Goal: Task Accomplishment & Management: Use online tool/utility

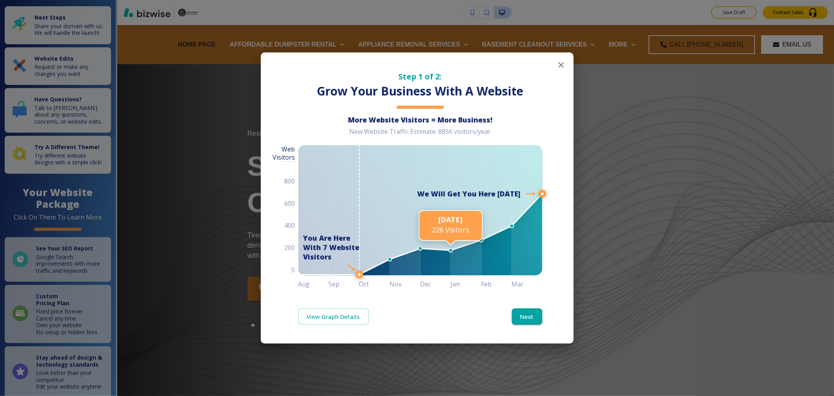
click at [562, 65] on icon "button" at bounding box center [560, 64] width 5 height 5
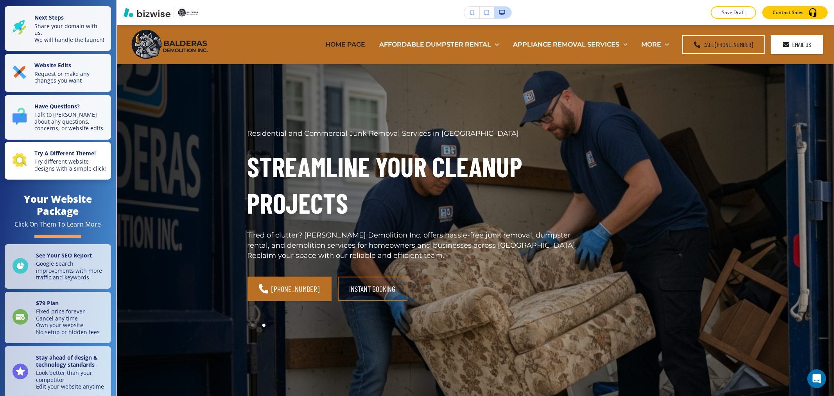
click at [45, 172] on p "Try different website designs with a simple click!" at bounding box center [70, 165] width 72 height 14
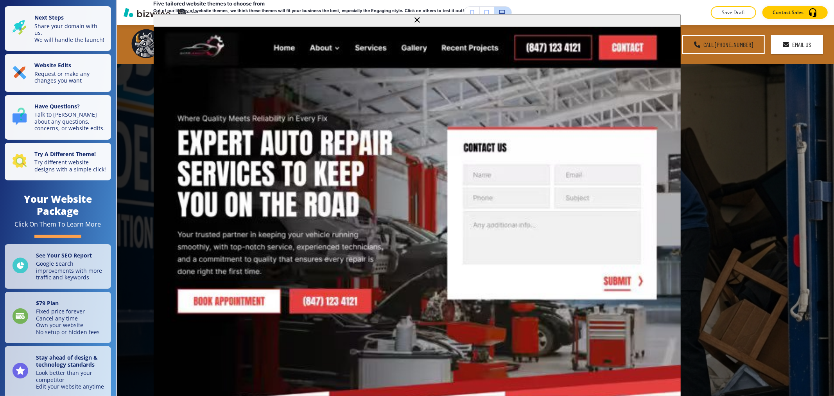
scroll to position [141, 0]
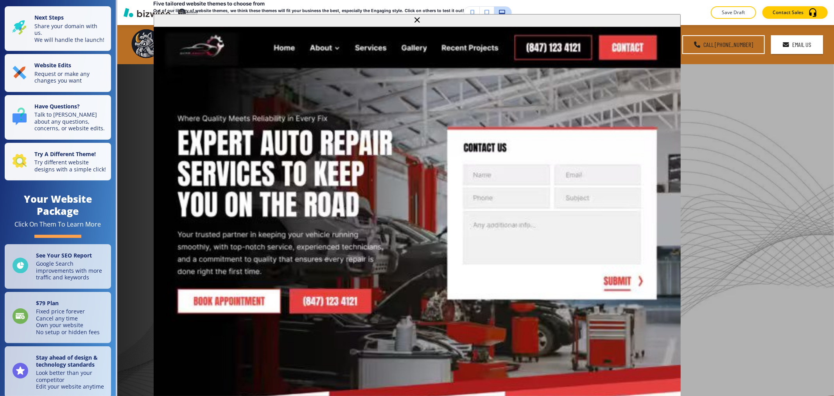
click at [374, 302] on div "Residential and Commercial Junk Removal Services in [GEOGRAPHIC_DATA] Streamlin…" at bounding box center [417, 230] width 338 height 202
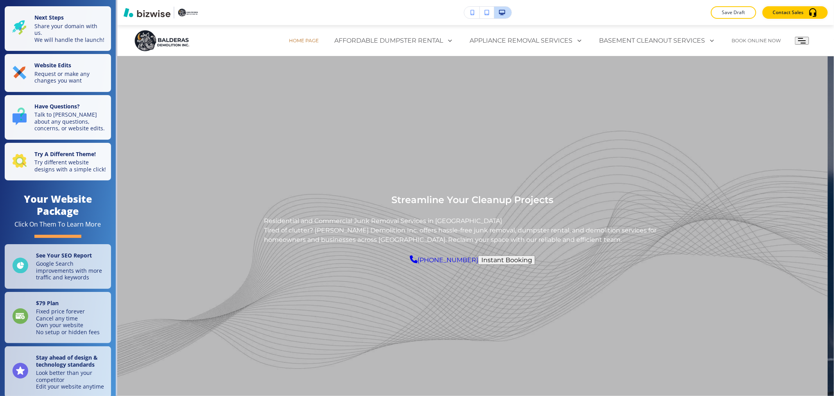
click at [667, 24] on h6 "Keep This New Theme (changes will not be saved otherwise)" at bounding box center [425, 21] width 819 height 6
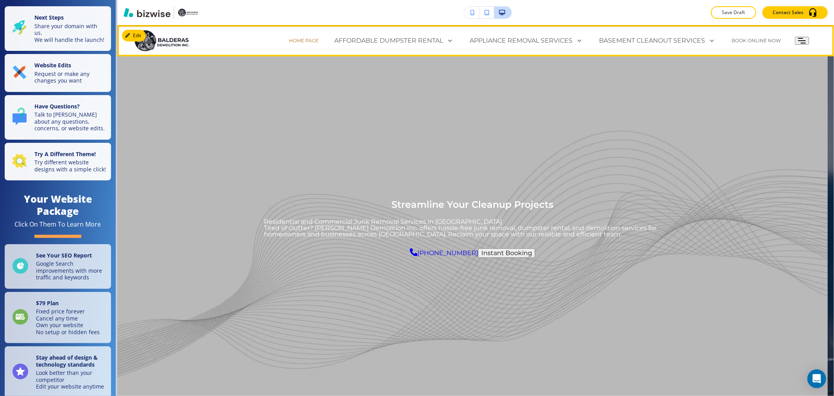
click at [798, 41] on icon "Toggle hamburger navigation menu" at bounding box center [802, 40] width 8 height 5
click at [47, 68] on strong "Website Edits" at bounding box center [52, 64] width 37 height 7
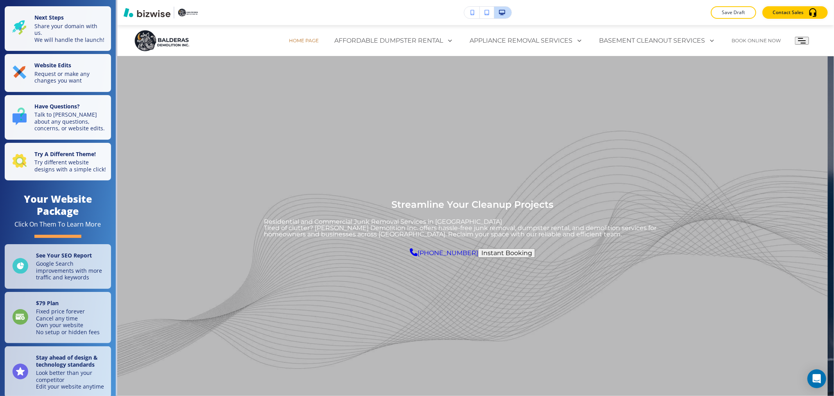
click at [159, 31] on li "I want to make my own edits" at bounding box center [425, 24] width 819 height 12
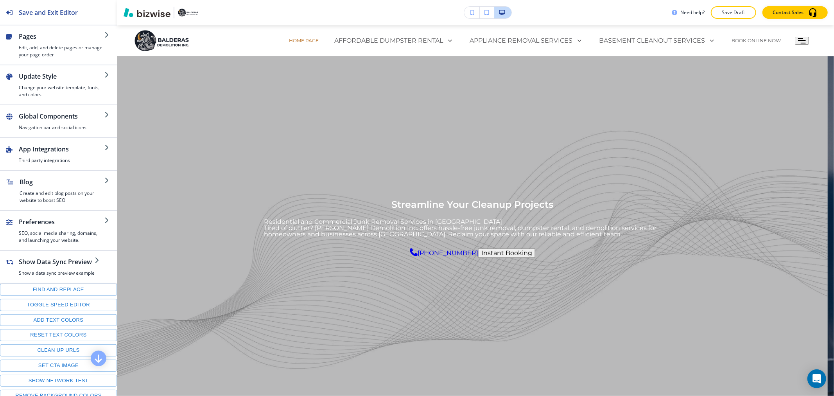
scroll to position [0, 0]
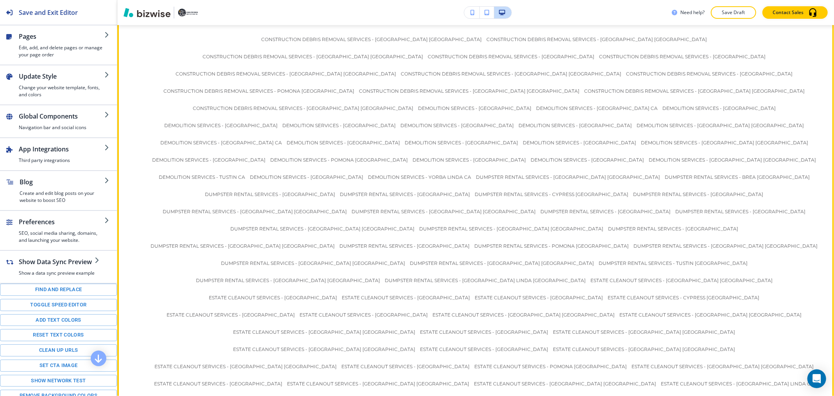
scroll to position [4872, 0]
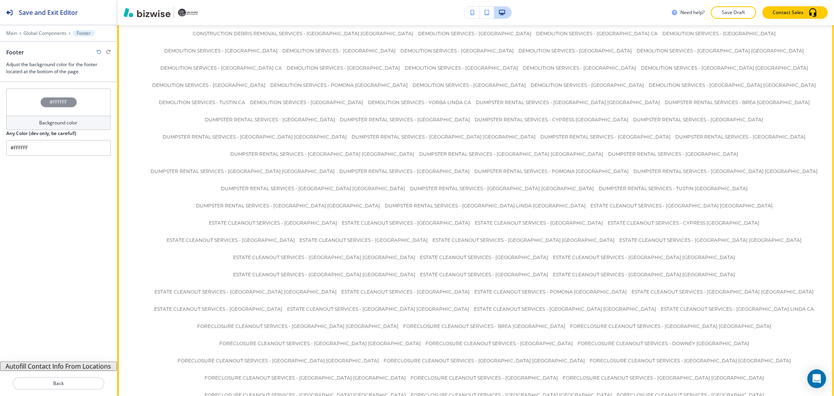
scroll to position [4953, 0]
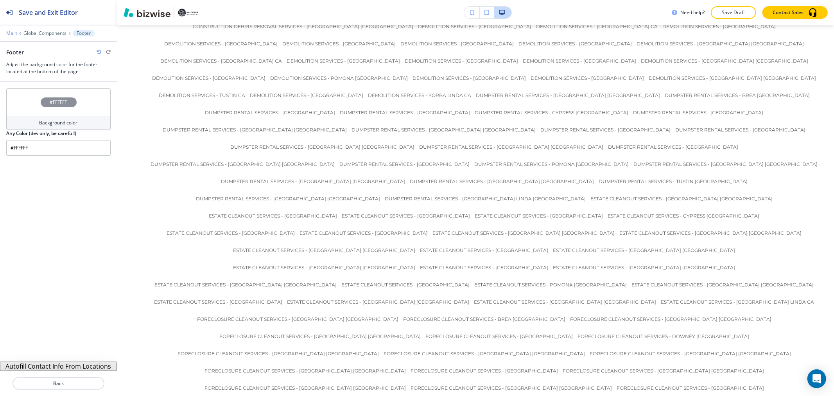
click at [13, 34] on p "Main" at bounding box center [11, 33] width 11 height 5
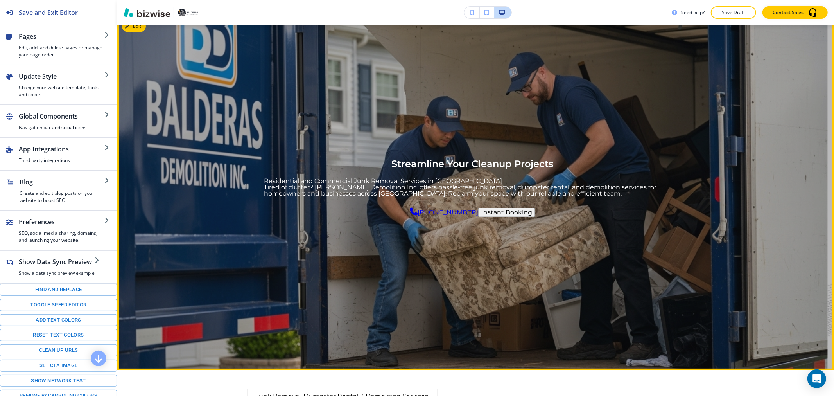
scroll to position [0, 0]
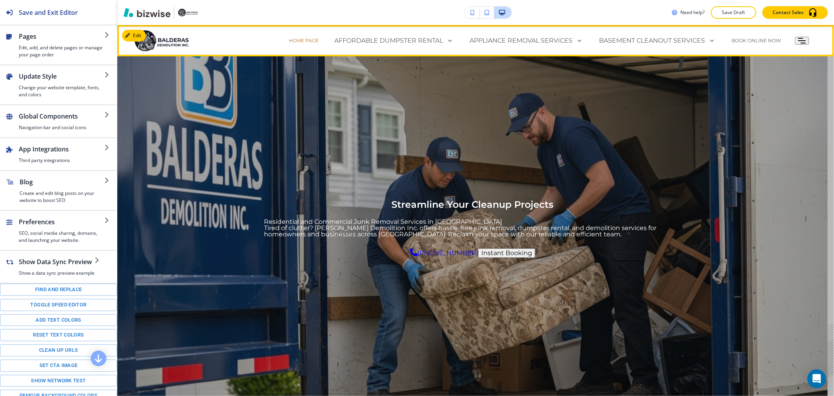
click at [281, 48] on div "HOME PAGE" at bounding box center [303, 40] width 45 height 23
click at [289, 40] on p "HOME PAGE" at bounding box center [304, 40] width 30 height 5
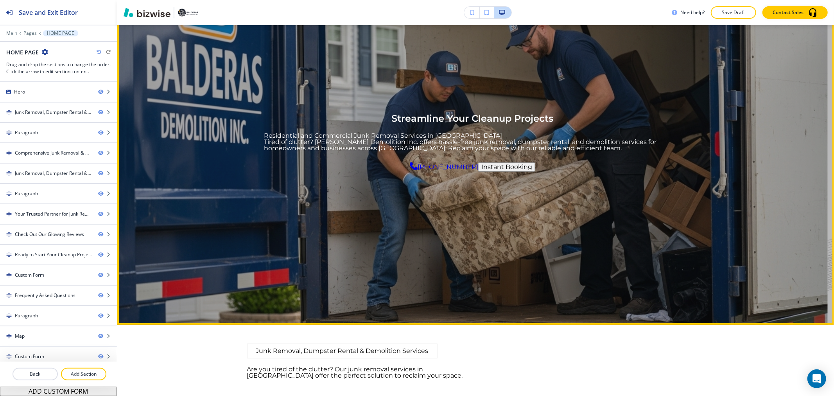
scroll to position [87, 0]
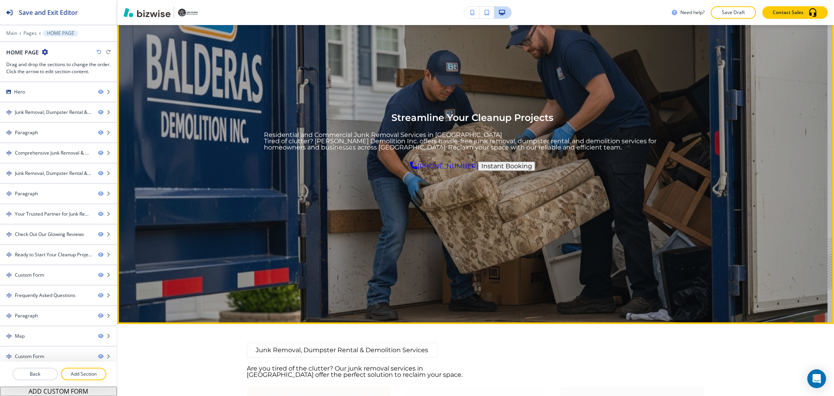
click at [467, 314] on div "Go to slide 1" at bounding box center [467, 314] width 0 height 0
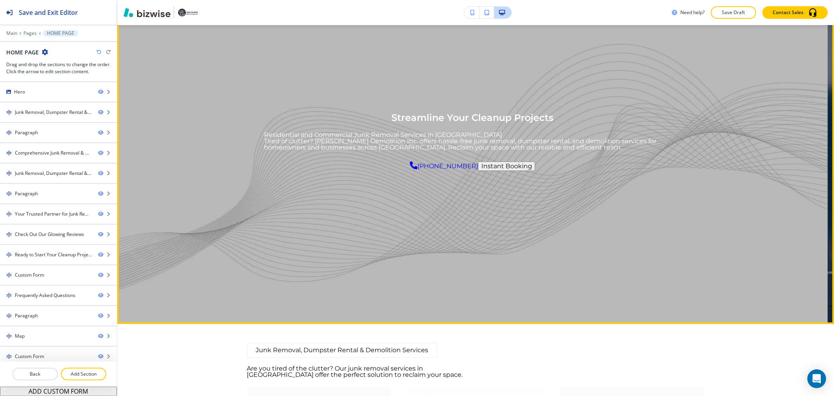
click at [485, 314] on div "Go to slide 2" at bounding box center [485, 314] width 0 height 0
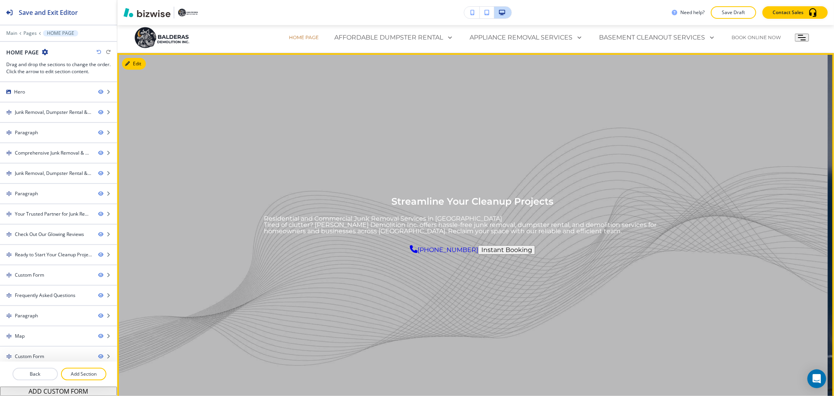
scroll to position [0, 0]
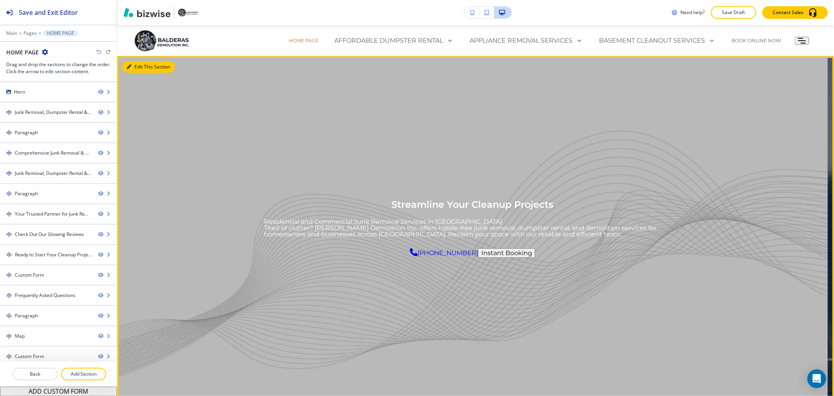
click at [137, 68] on button "Edit This Section" at bounding box center [148, 67] width 53 height 12
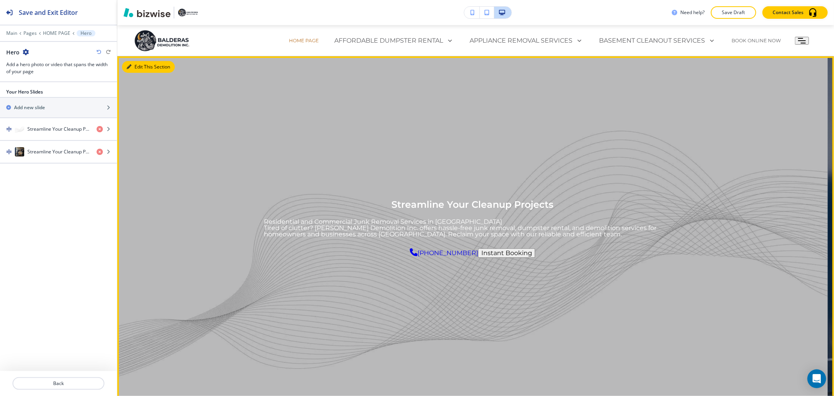
scroll to position [31, 0]
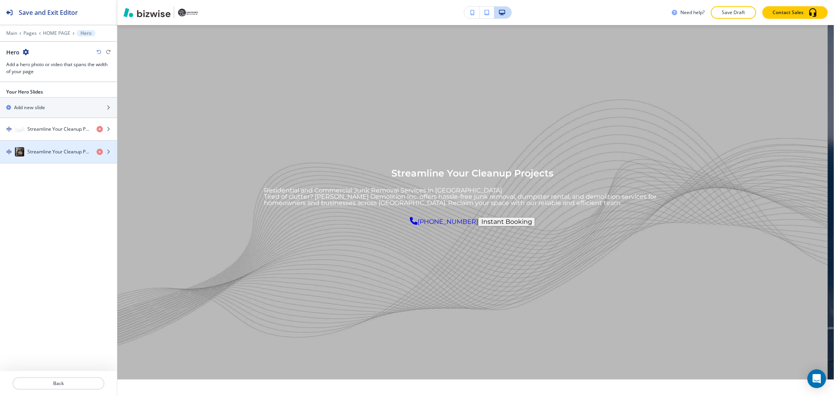
click at [51, 161] on div "button" at bounding box center [58, 159] width 117 height 6
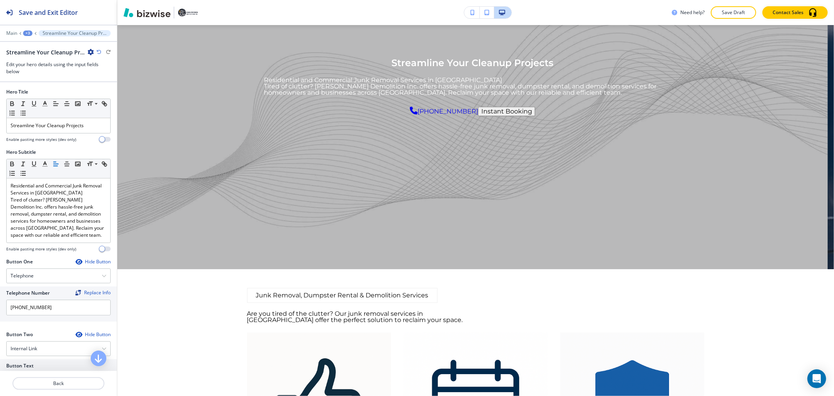
scroll to position [147, 0]
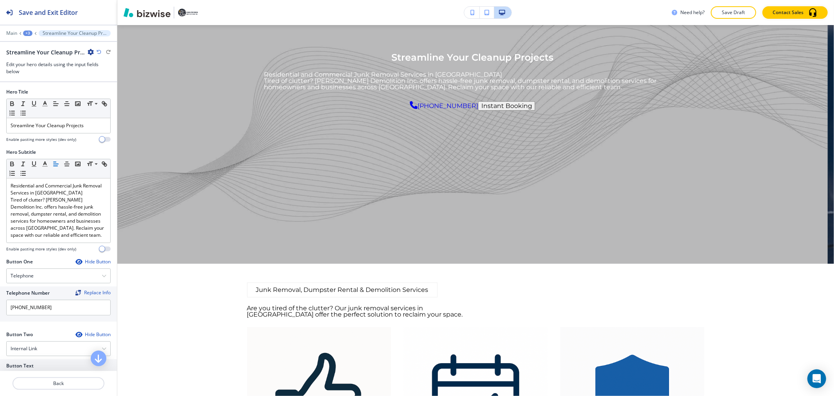
click at [29, 31] on div "+3" at bounding box center [27, 33] width 9 height 5
click at [65, 75] on p "Hero" at bounding box center [48, 73] width 40 height 7
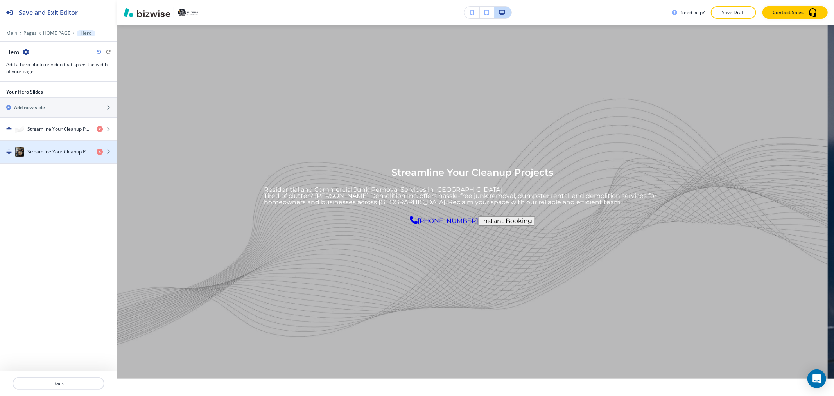
scroll to position [31, 0]
click at [98, 151] on icon "button" at bounding box center [100, 152] width 6 height 6
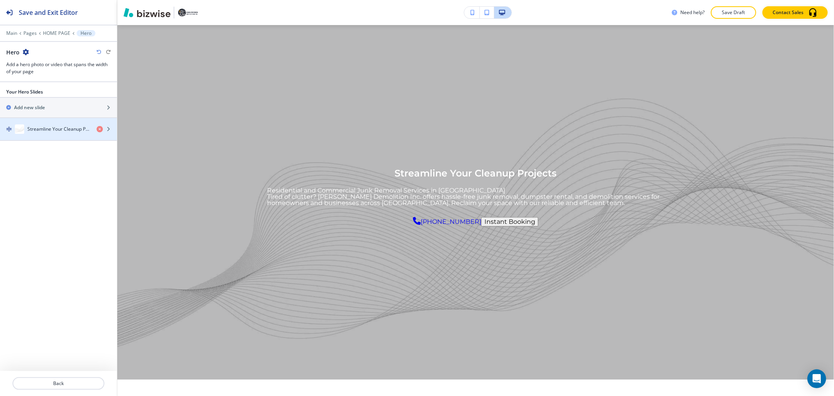
click at [49, 129] on h4 "Streamline Your Cleanup Projects" at bounding box center [58, 129] width 63 height 7
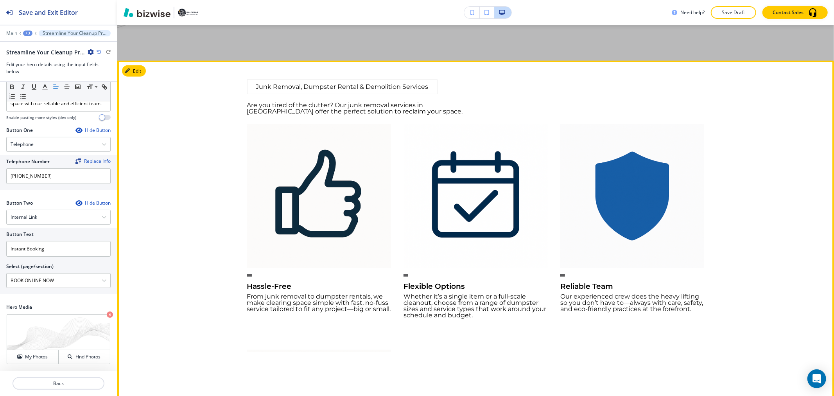
scroll to position [217, 0]
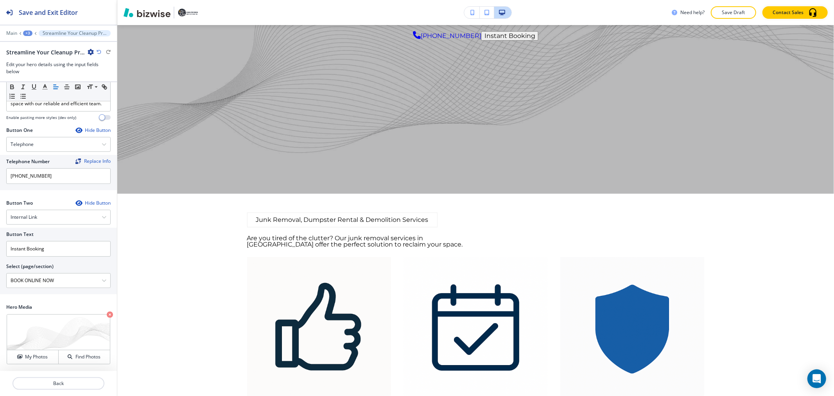
click at [29, 34] on div "+3" at bounding box center [27, 33] width 9 height 5
click at [47, 57] on p "HOME PAGE" at bounding box center [48, 59] width 40 height 7
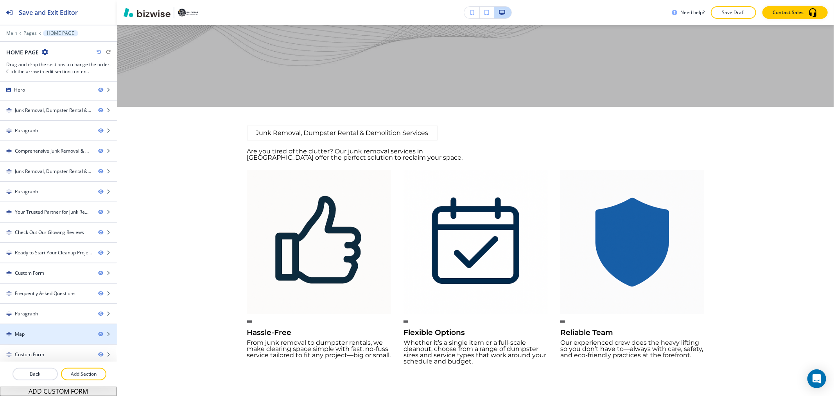
scroll to position [0, 0]
click at [83, 373] on p "Add Section" at bounding box center [84, 373] width 44 height 7
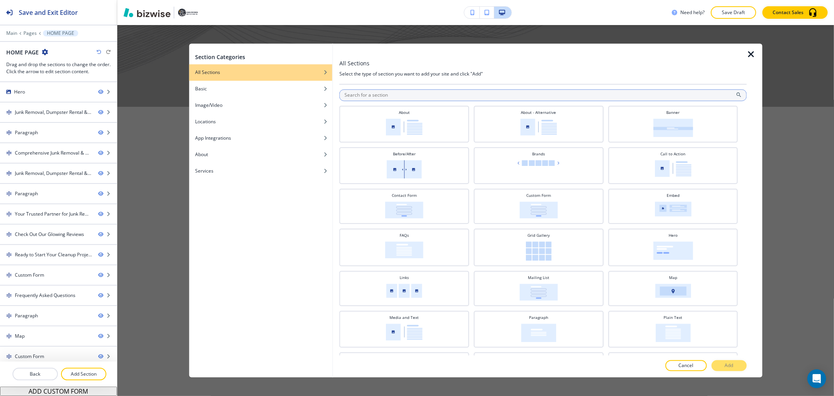
click at [490, 95] on input "text" at bounding box center [543, 95] width 408 height 12
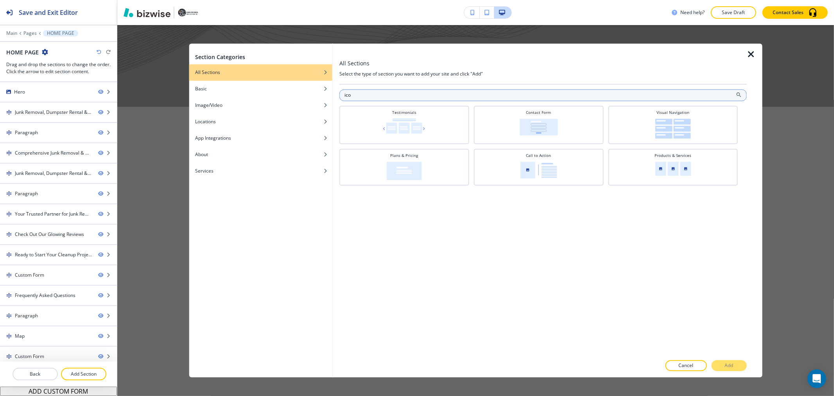
type input "icon"
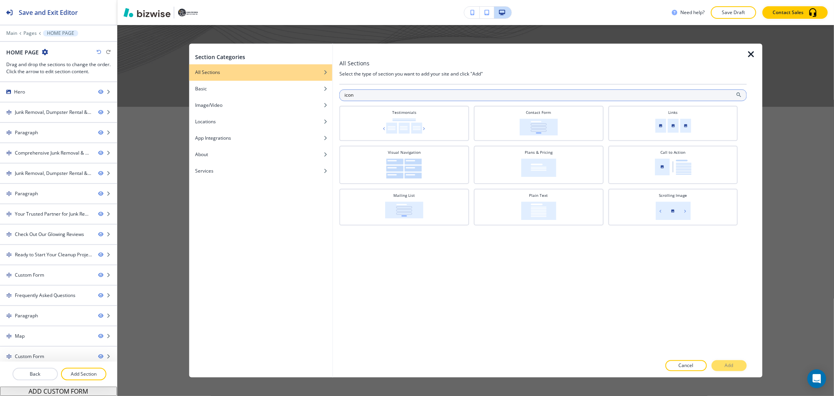
drag, startPoint x: 461, startPoint y: 95, endPoint x: 342, endPoint y: 93, distance: 119.7
click at [342, 93] on input "icon" at bounding box center [543, 95] width 408 height 12
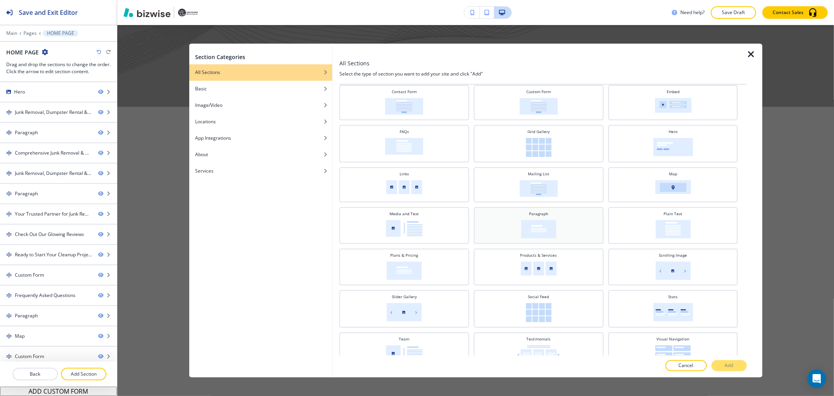
scroll to position [112, 0]
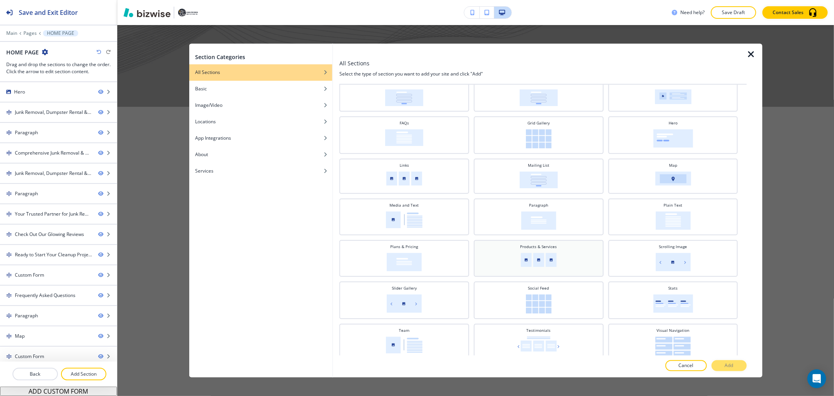
click at [562, 254] on div "Products & Services" at bounding box center [539, 257] width 122 height 27
click at [739, 369] on button "Add" at bounding box center [729, 365] width 35 height 11
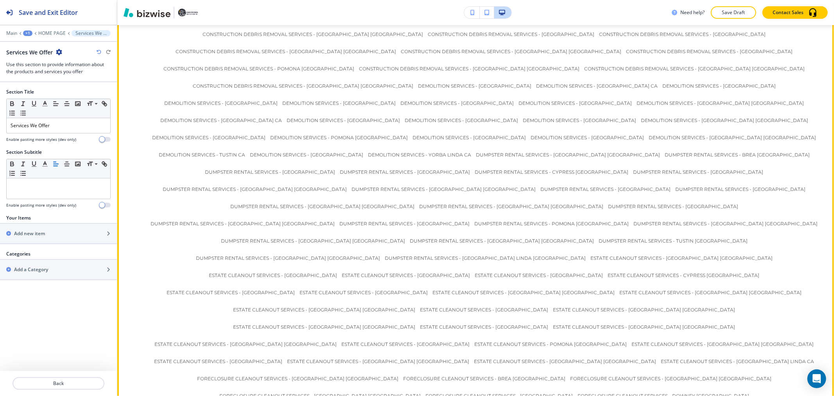
scroll to position [4950, 0]
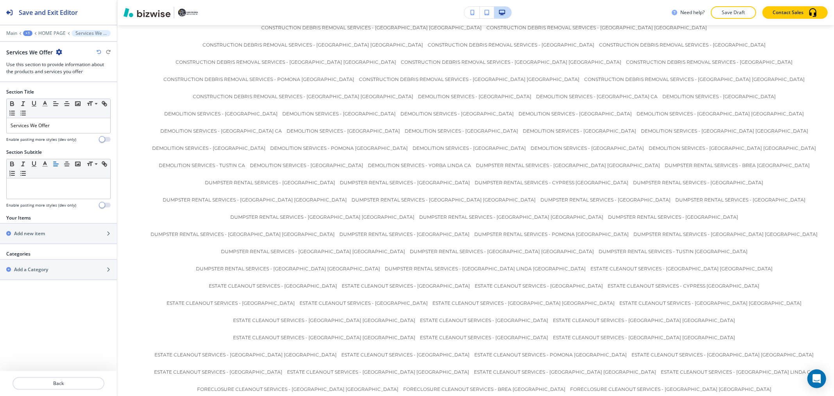
click at [29, 33] on div "+1" at bounding box center [27, 33] width 9 height 5
click at [36, 45] on p "Pages" at bounding box center [48, 46] width 40 height 7
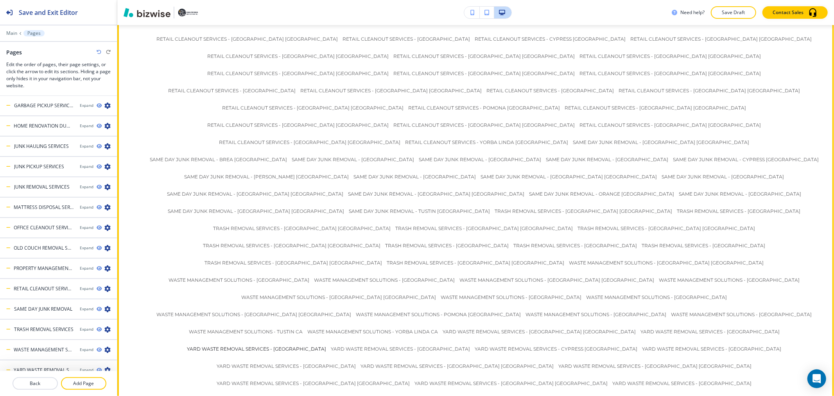
scroll to position [6591, 0]
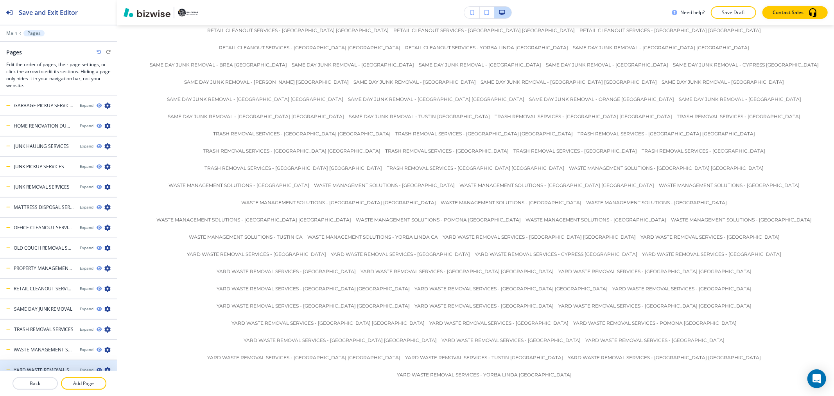
click at [97, 368] on icon "button" at bounding box center [99, 370] width 5 height 5
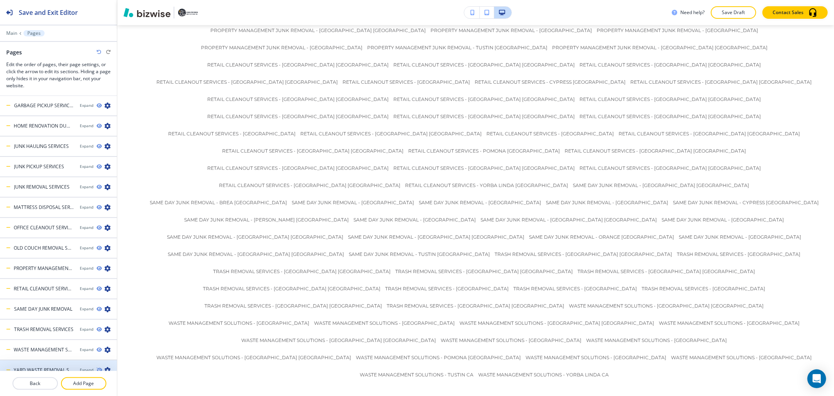
scroll to position [6474, 0]
click at [97, 347] on icon "button" at bounding box center [99, 349] width 5 height 5
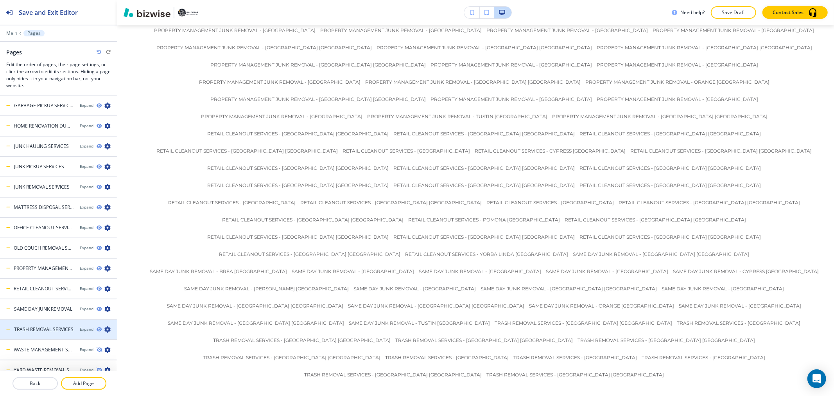
scroll to position [6415, 0]
click at [91, 333] on div at bounding box center [58, 336] width 117 height 6
click at [93, 306] on div "Expand" at bounding box center [98, 309] width 37 height 6
click at [57, 305] on h4 "SAME DAY JUNK REMOVAL" at bounding box center [43, 308] width 58 height 7
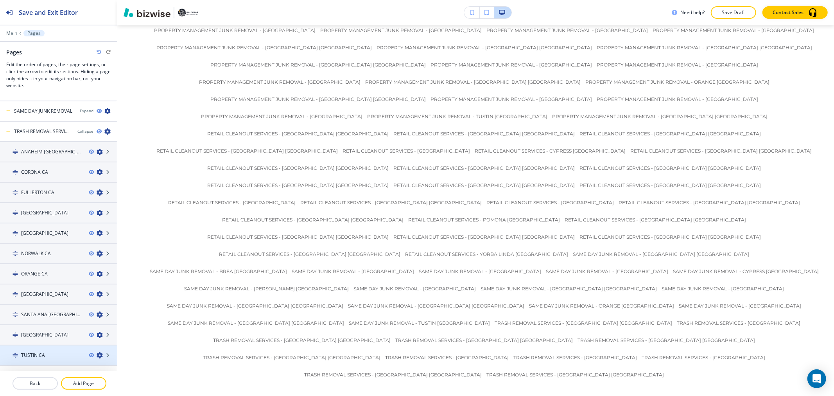
scroll to position [484, 0]
click at [80, 371] on div "Expand" at bounding box center [87, 374] width 14 height 6
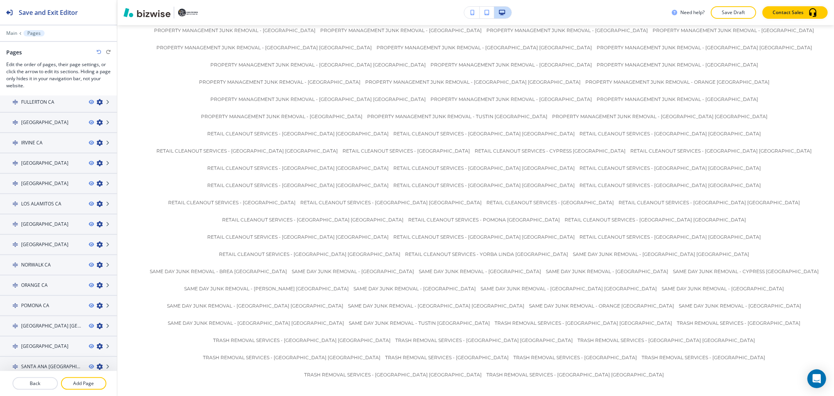
scroll to position [984, 0]
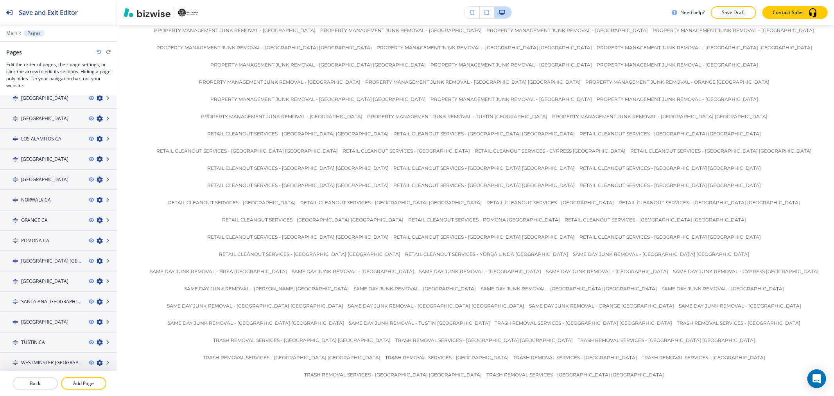
click at [89, 381] on icon "button" at bounding box center [91, 383] width 5 height 5
click at [89, 360] on icon "button" at bounding box center [91, 362] width 5 height 5
click at [89, 340] on icon "button" at bounding box center [91, 342] width 5 height 5
click at [89, 320] on icon "button" at bounding box center [91, 322] width 5 height 5
click at [89, 299] on icon "button" at bounding box center [91, 301] width 5 height 5
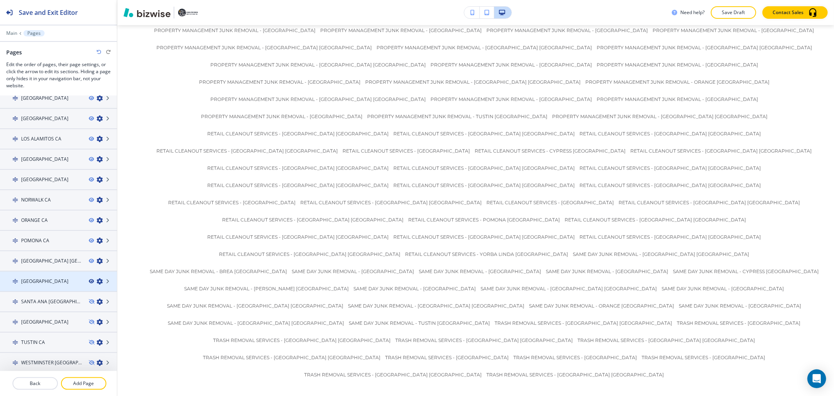
click at [89, 279] on icon "button" at bounding box center [91, 281] width 5 height 5
click at [89, 259] on icon "button" at bounding box center [91, 261] width 5 height 5
click at [89, 238] on icon "button" at bounding box center [91, 240] width 5 height 5
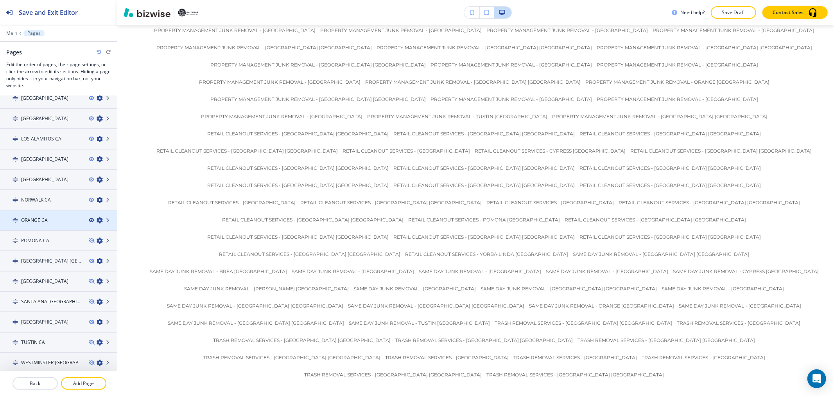
click at [89, 218] on icon "button" at bounding box center [91, 220] width 5 height 5
click at [89, 197] on icon "button" at bounding box center [91, 199] width 5 height 5
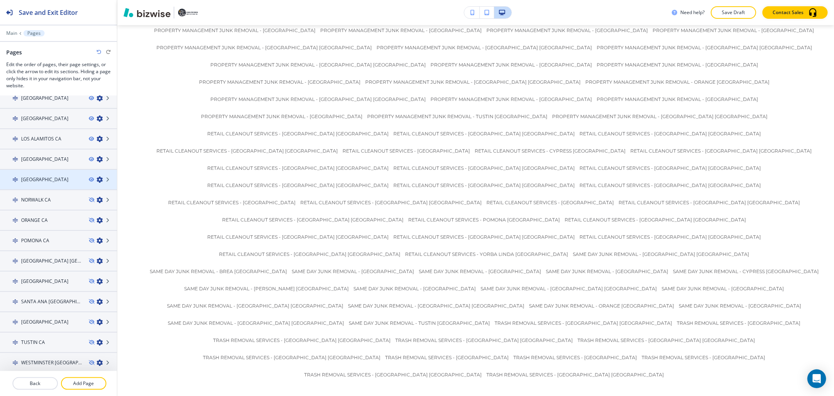
click at [89, 177] on icon "button" at bounding box center [91, 179] width 5 height 5
click at [89, 157] on icon "button" at bounding box center [91, 159] width 5 height 5
click at [89, 136] on icon "button" at bounding box center [91, 138] width 5 height 5
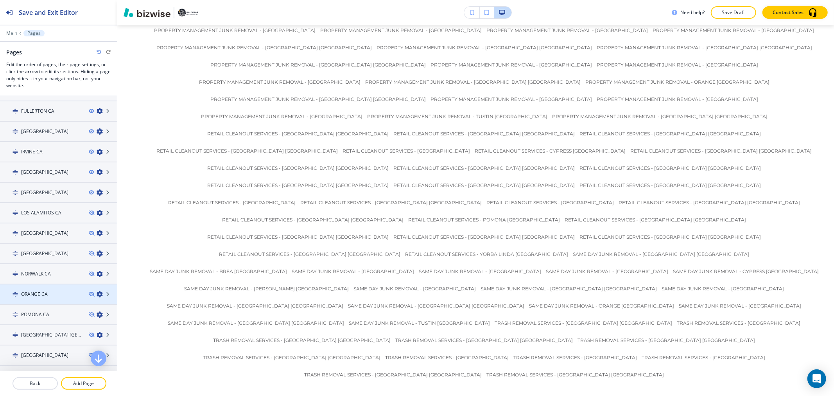
scroll to position [897, 0]
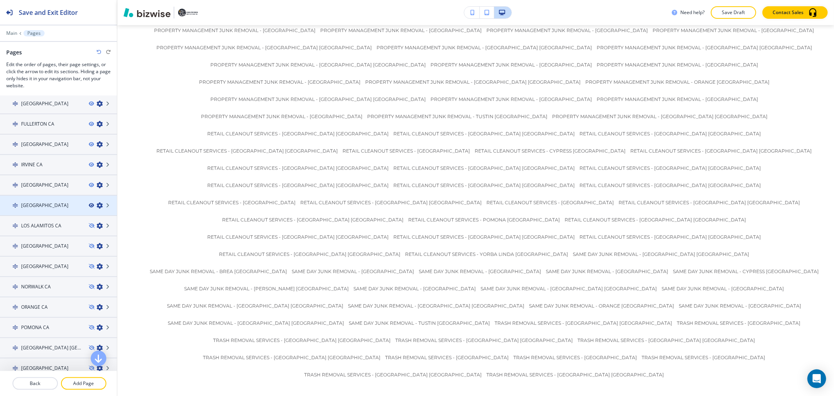
click at [89, 203] on icon "button" at bounding box center [91, 205] width 5 height 5
click at [89, 183] on icon "button" at bounding box center [91, 185] width 5 height 5
click at [89, 162] on icon "button" at bounding box center [91, 164] width 5 height 5
click at [89, 142] on icon "button" at bounding box center [91, 144] width 5 height 5
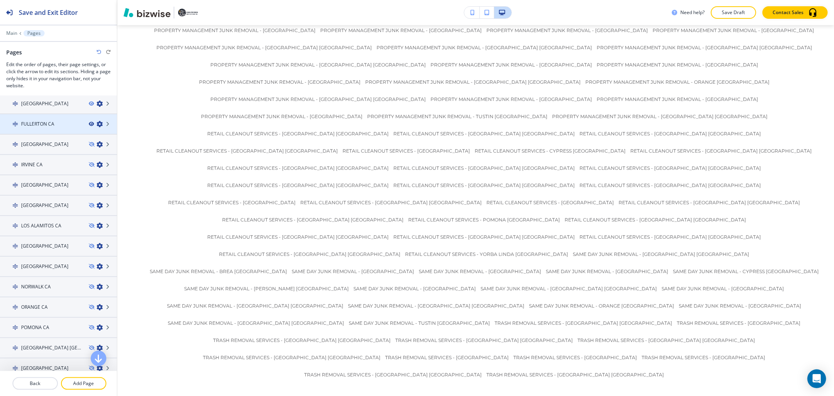
click at [89, 122] on icon "button" at bounding box center [91, 124] width 5 height 5
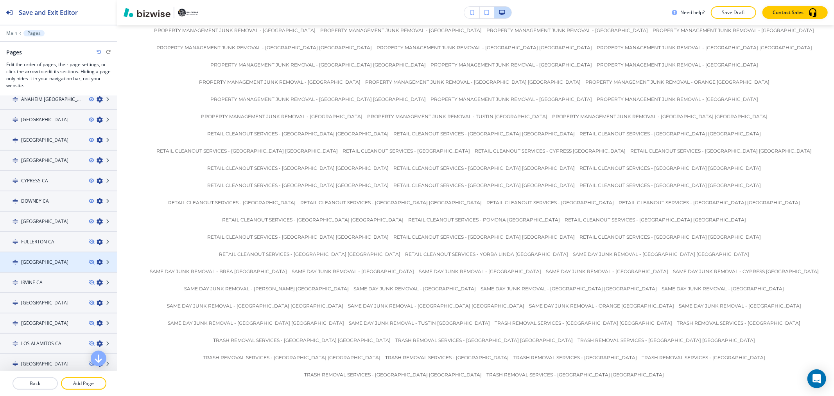
scroll to position [767, 0]
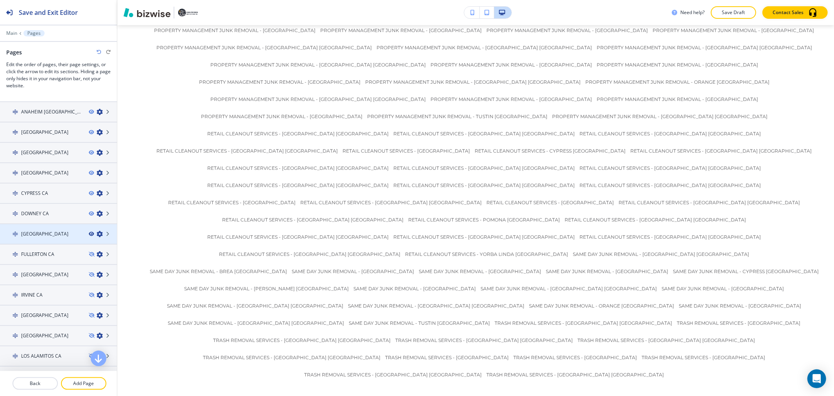
click at [89, 232] on icon "button" at bounding box center [91, 234] width 5 height 5
click at [89, 211] on icon "button" at bounding box center [91, 213] width 5 height 5
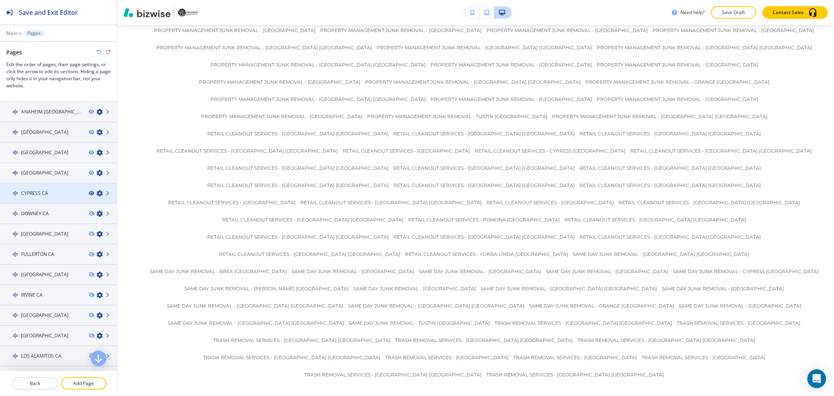
click at [89, 191] on icon "button" at bounding box center [91, 193] width 5 height 5
click at [89, 171] on icon "button" at bounding box center [91, 173] width 5 height 5
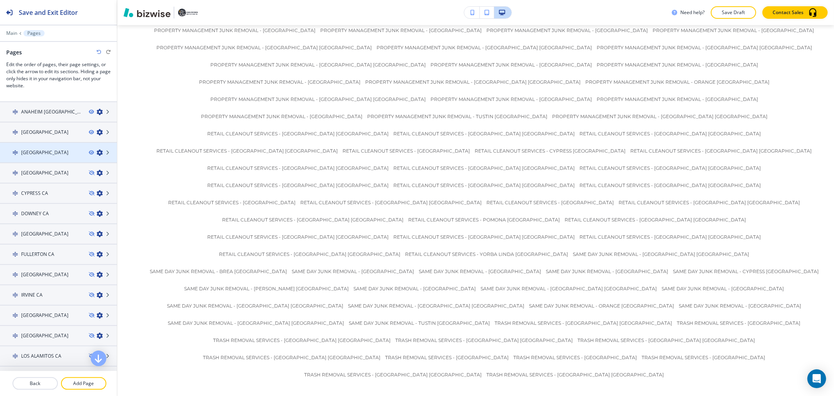
click at [84, 149] on div "[GEOGRAPHIC_DATA]" at bounding box center [58, 152] width 117 height 7
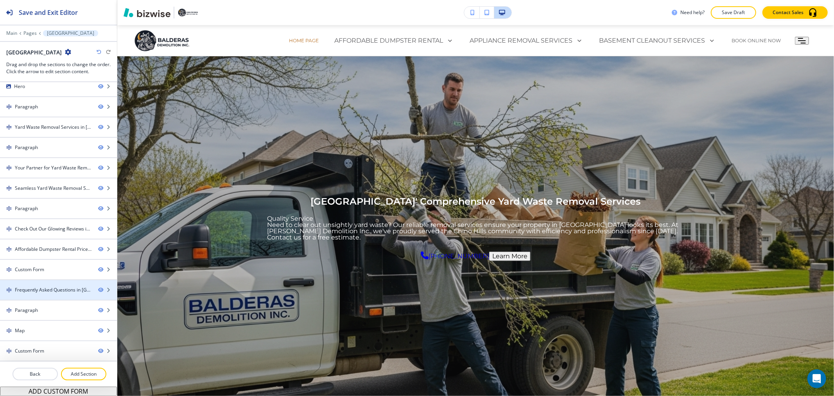
scroll to position [0, 0]
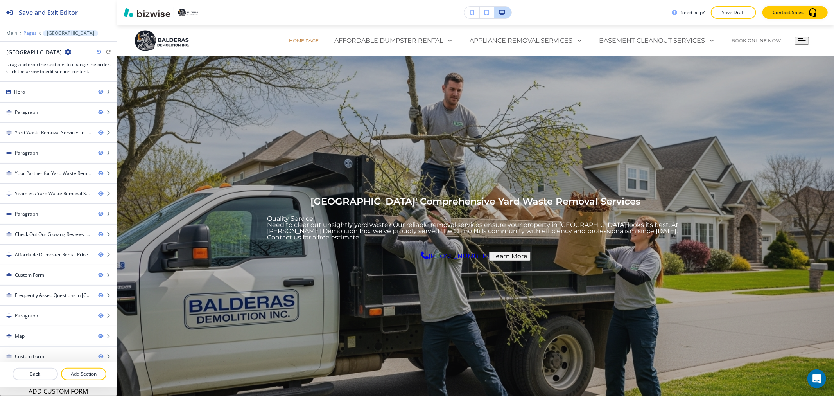
click at [29, 32] on p "Pages" at bounding box center [29, 33] width 13 height 5
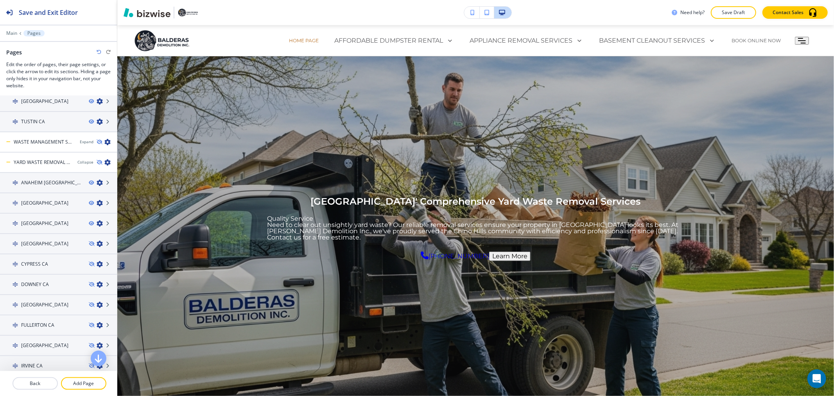
scroll to position [680, 0]
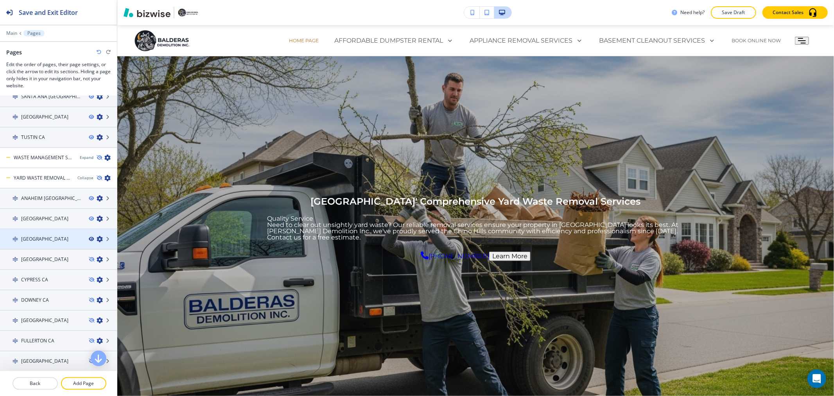
click at [89, 237] on icon "button" at bounding box center [91, 239] width 5 height 5
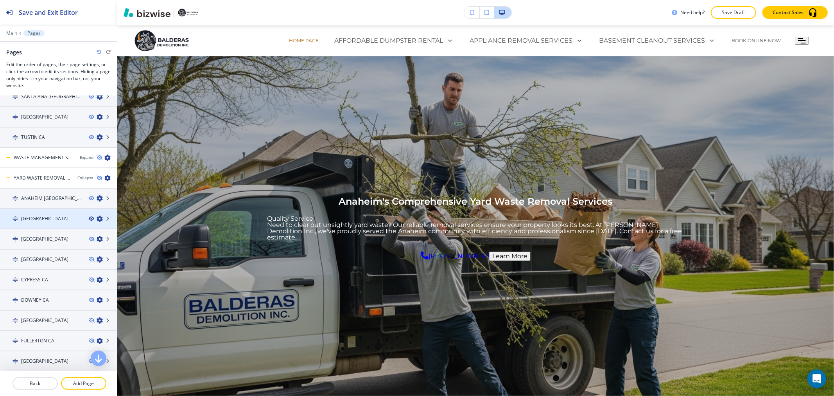
click at [89, 216] on icon "button" at bounding box center [91, 218] width 5 height 5
click at [89, 196] on icon "button" at bounding box center [91, 198] width 5 height 5
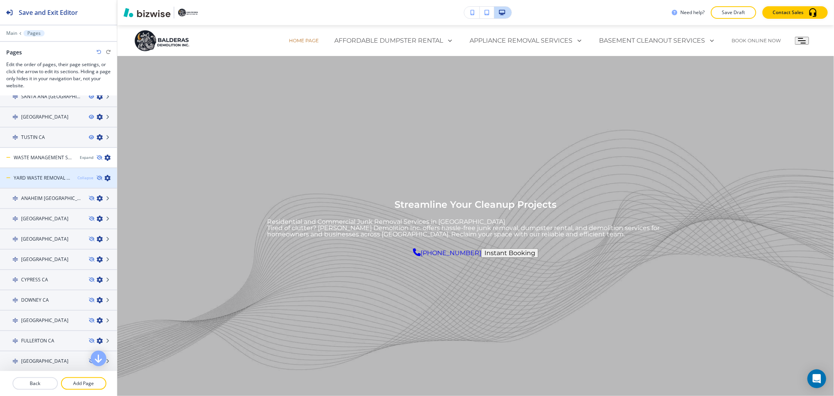
click at [81, 175] on div "Collapse" at bounding box center [85, 178] width 16 height 6
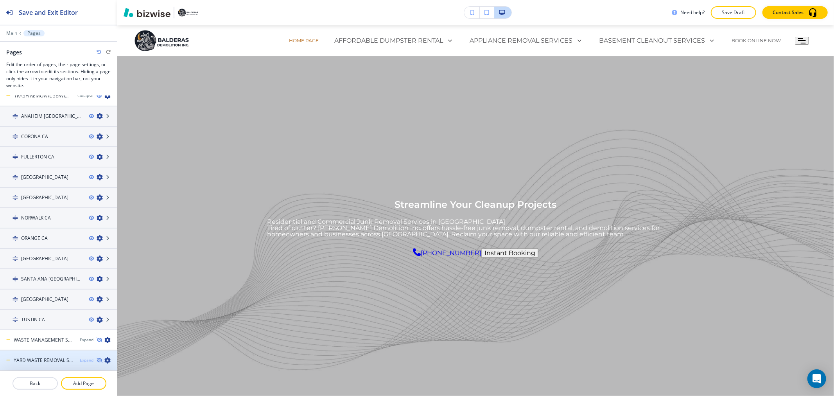
scroll to position [484, 0]
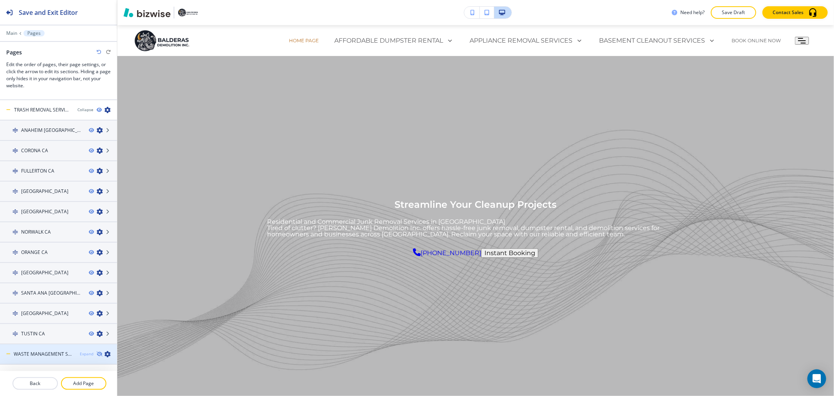
click at [80, 351] on div "Expand" at bounding box center [87, 354] width 14 height 6
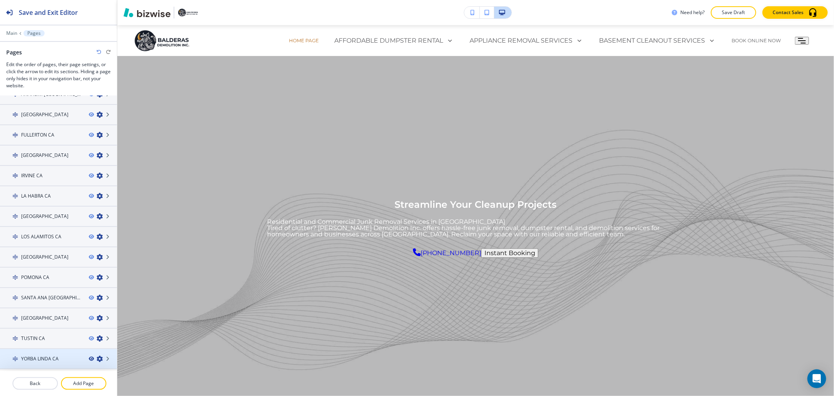
click at [89, 356] on icon "button" at bounding box center [91, 358] width 5 height 5
click at [89, 336] on icon "button" at bounding box center [91, 338] width 5 height 5
click at [89, 316] on icon "button" at bounding box center [91, 318] width 5 height 5
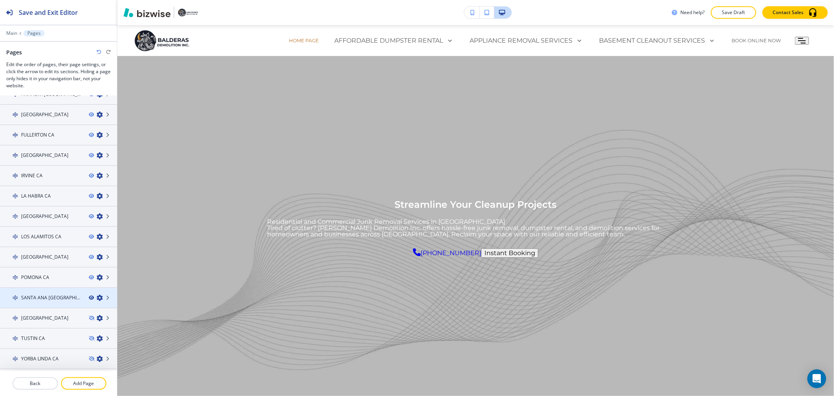
click at [89, 295] on icon "button" at bounding box center [91, 297] width 5 height 5
click at [89, 275] on icon "button" at bounding box center [91, 277] width 5 height 5
click at [89, 255] on icon "button" at bounding box center [91, 257] width 5 height 5
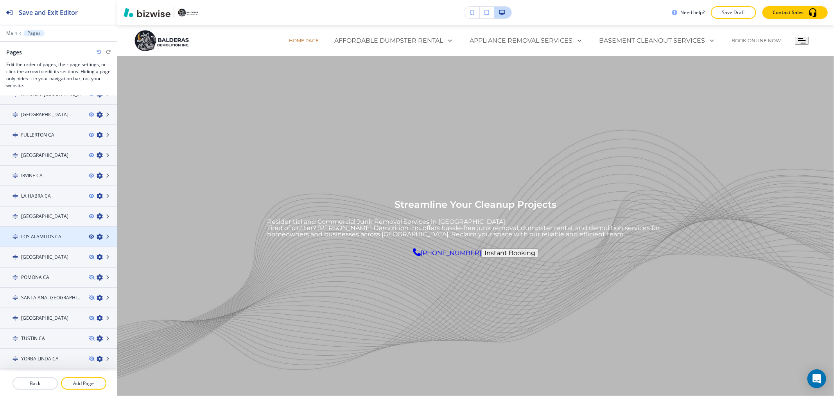
click at [89, 234] on icon "button" at bounding box center [91, 236] width 5 height 5
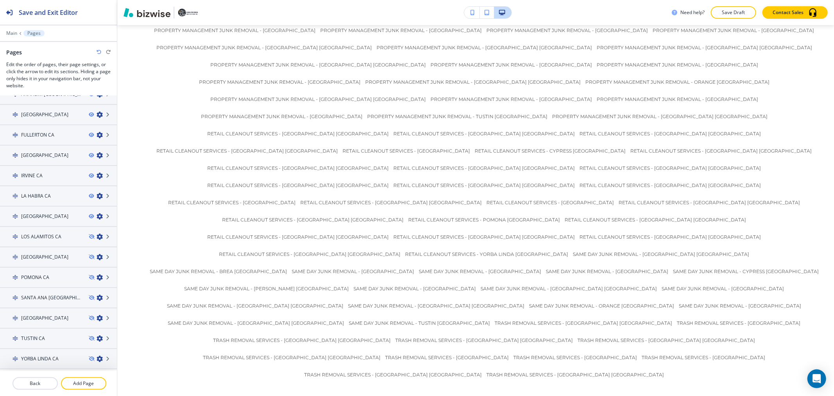
scroll to position [6415, 0]
click at [89, 213] on div at bounding box center [103, 216] width 28 height 6
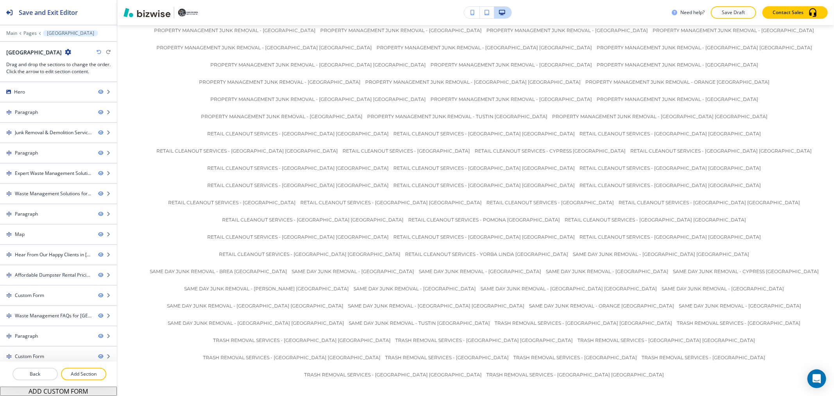
scroll to position [0, 0]
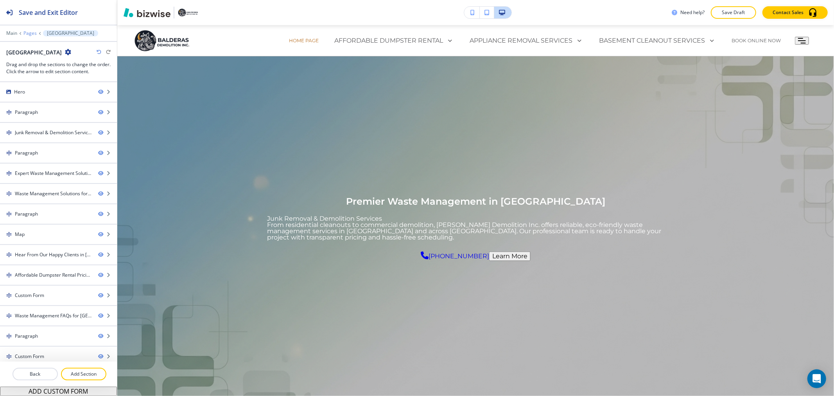
click at [28, 33] on p "Pages" at bounding box center [29, 33] width 13 height 5
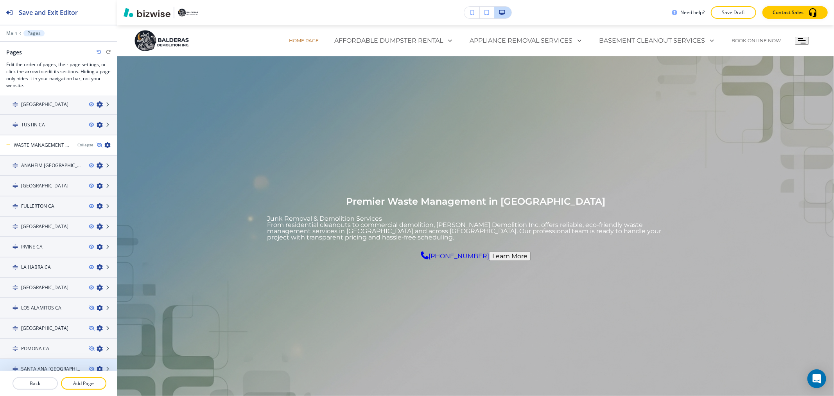
scroll to position [764, 0]
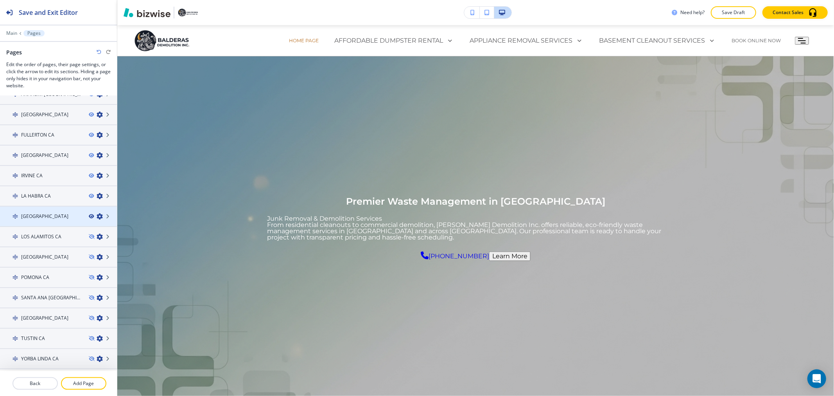
click at [89, 214] on icon "button" at bounding box center [91, 216] width 5 height 5
click at [89, 194] on icon "button" at bounding box center [91, 196] width 5 height 5
click at [89, 173] on icon "button" at bounding box center [91, 175] width 5 height 5
